Goal: Transaction & Acquisition: Purchase product/service

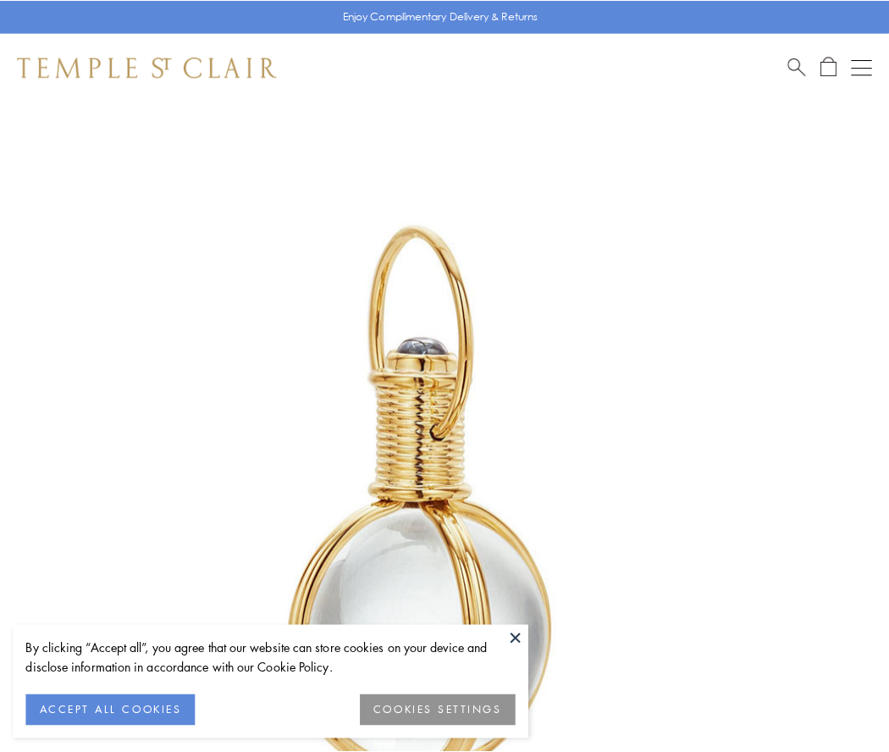
scroll to position [442, 0]
